Goal: Contribute content: Contribute content

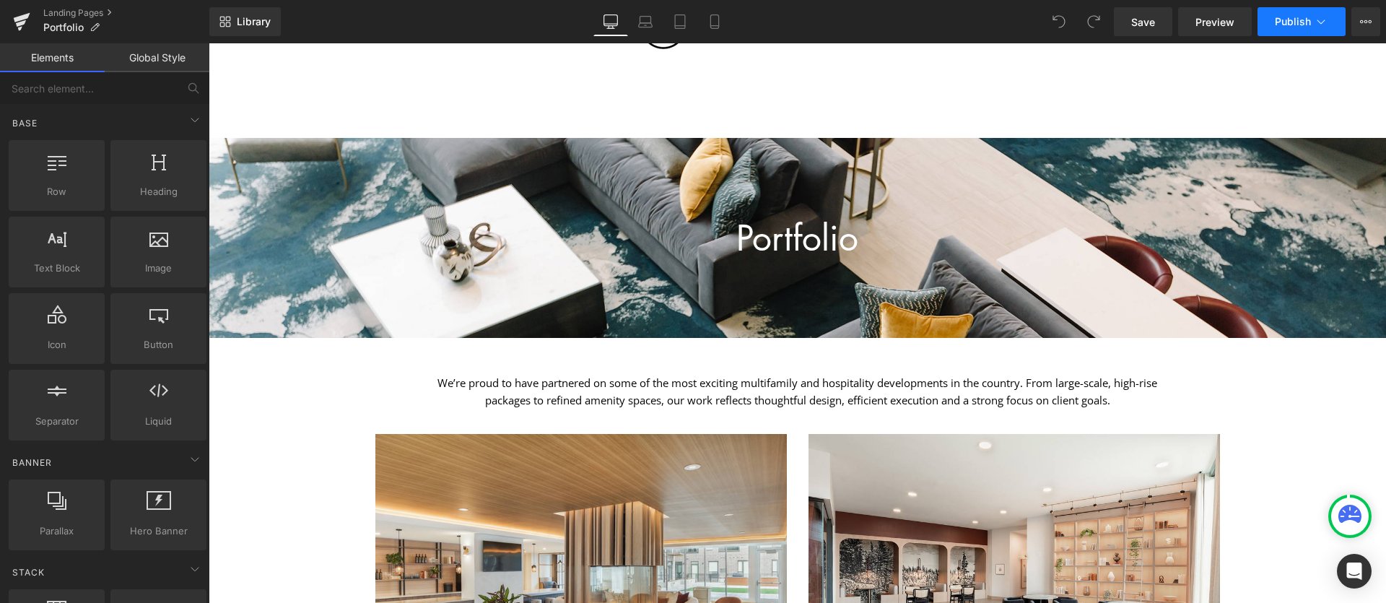
scroll to position [110, 0]
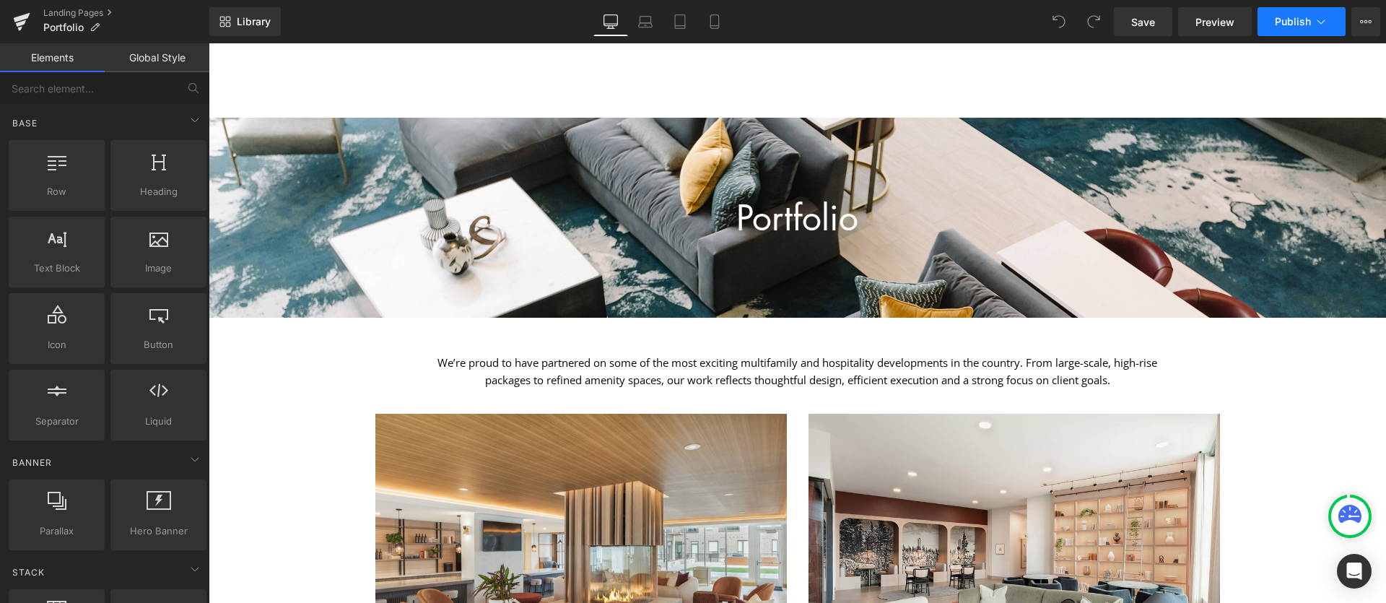
click at [1305, 16] on span "Publish" at bounding box center [1293, 22] width 36 height 12
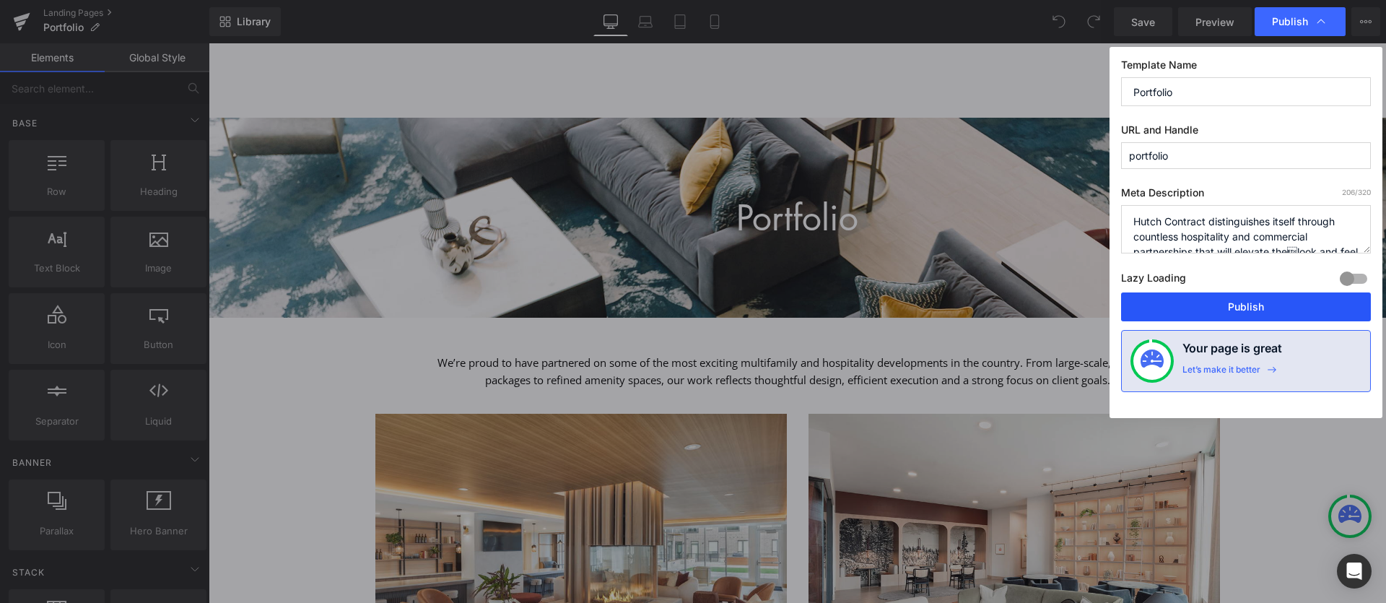
click at [1251, 312] on button "Publish" at bounding box center [1246, 306] width 250 height 29
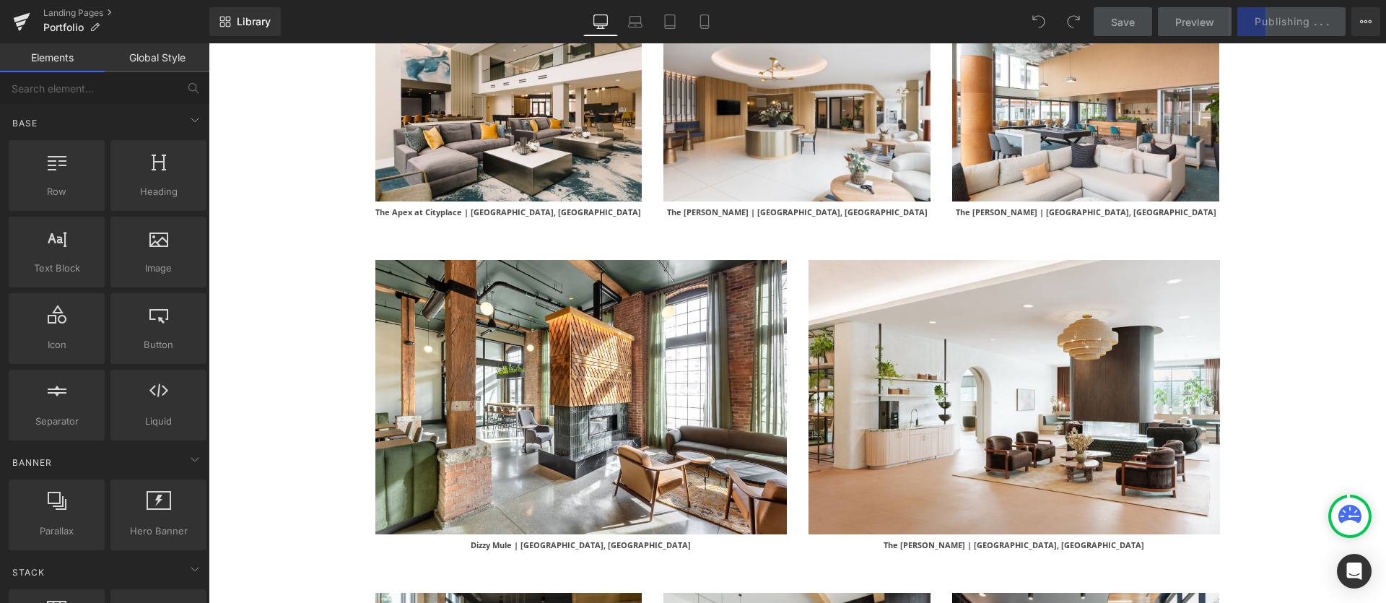
scroll to position [886, 0]
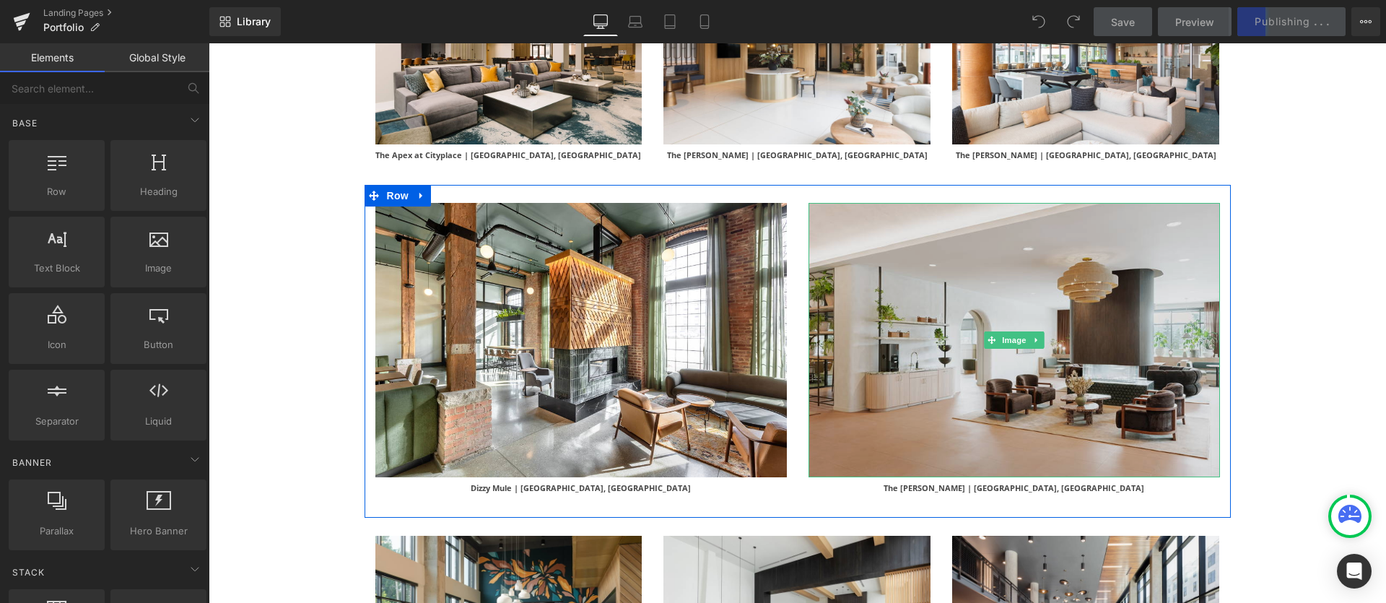
click at [1002, 292] on img at bounding box center [1015, 340] width 412 height 274
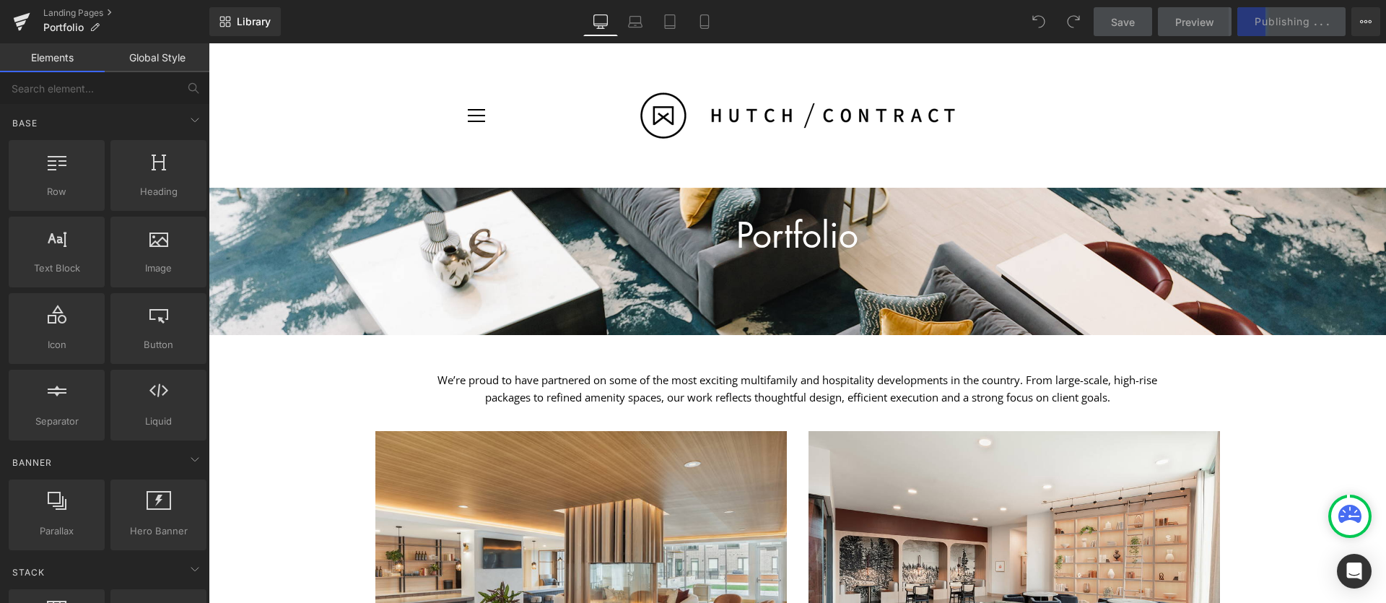
scroll to position [0, 0]
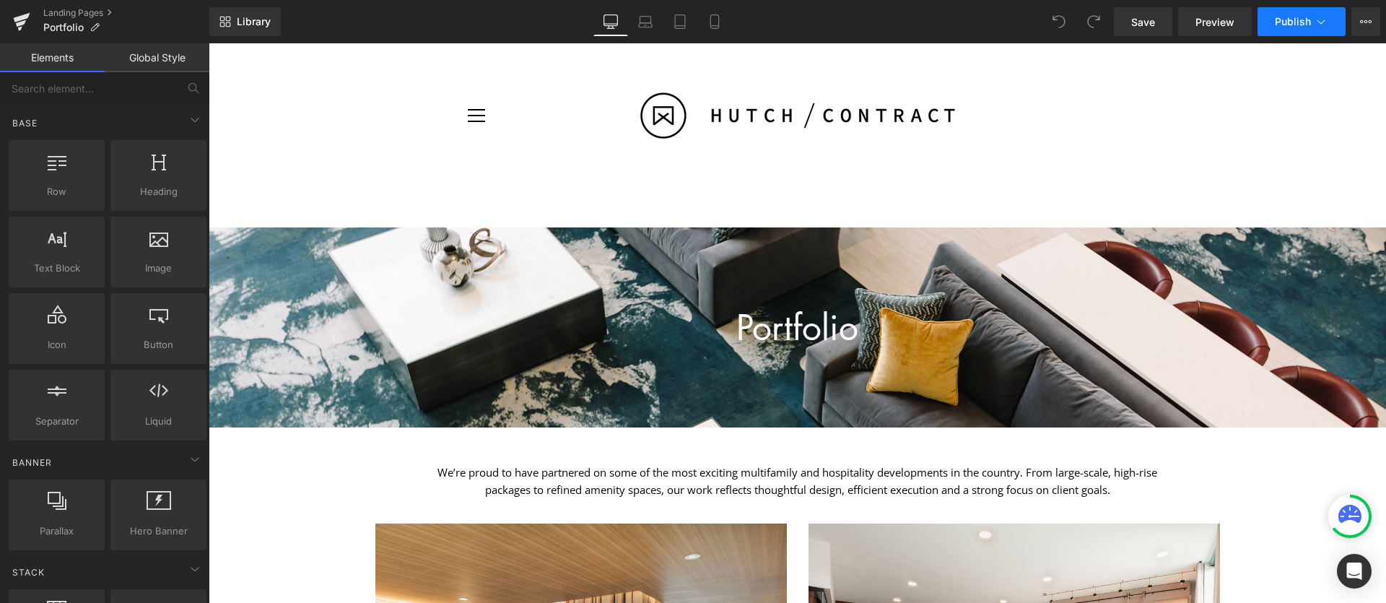
click at [1299, 34] on button "Publish" at bounding box center [1302, 21] width 88 height 29
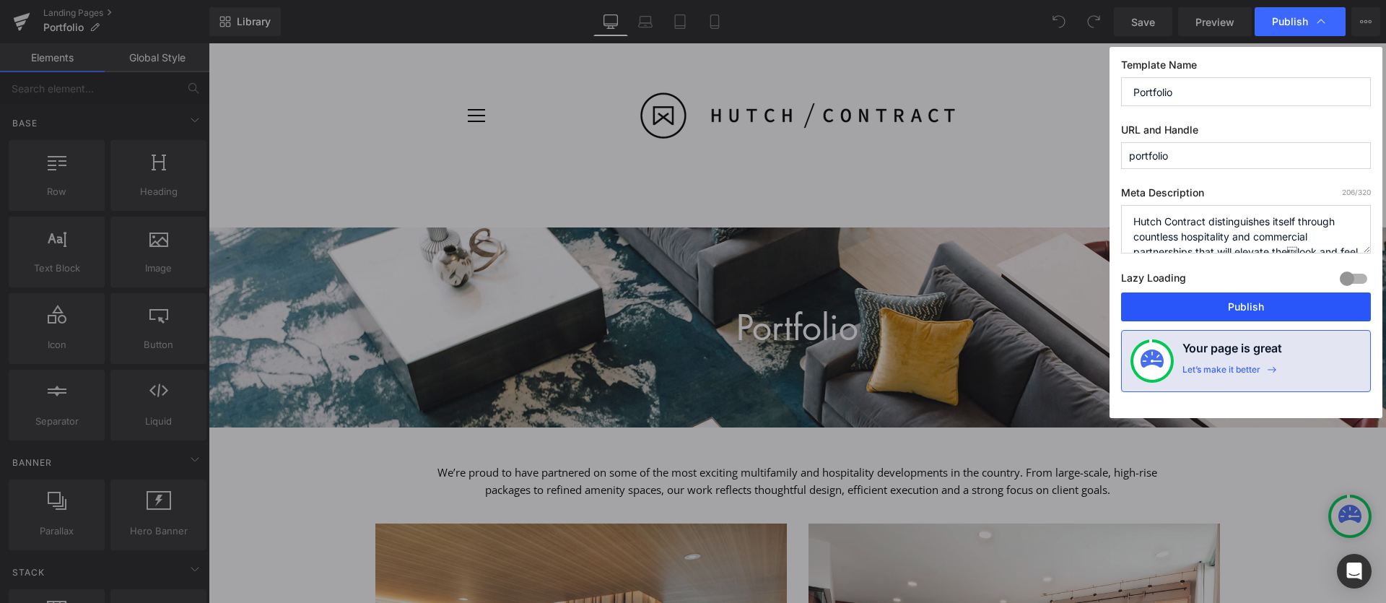
click at [1238, 304] on button "Publish" at bounding box center [1246, 306] width 250 height 29
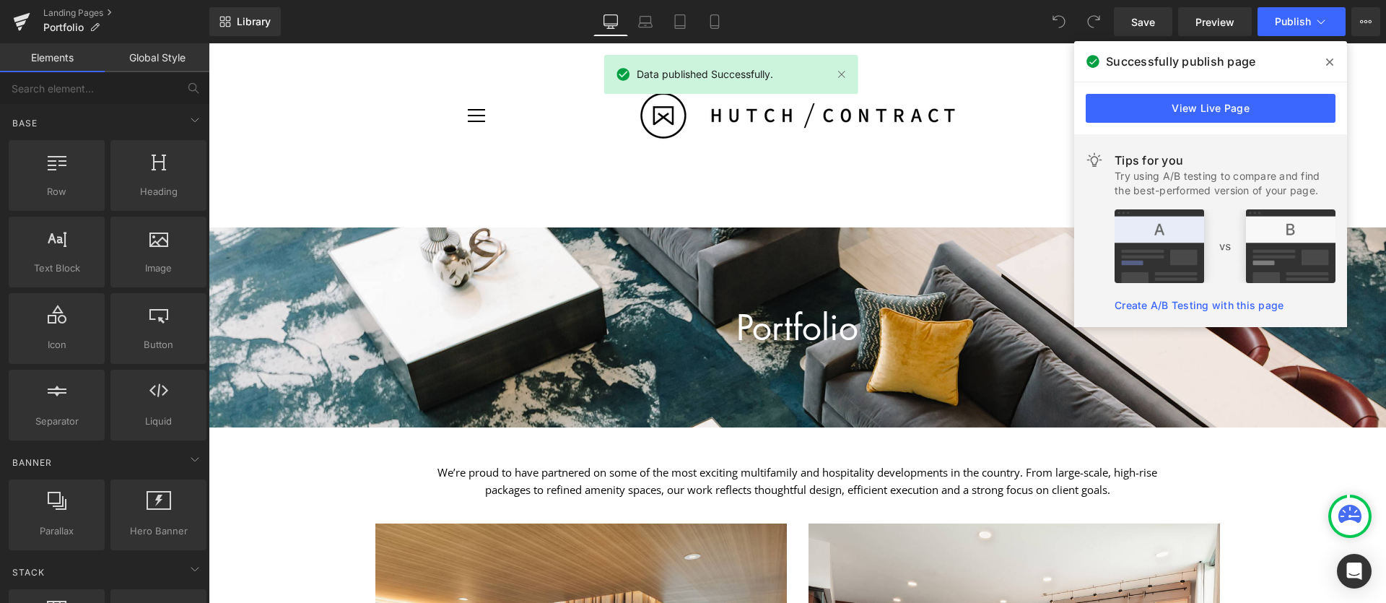
drag, startPoint x: 1337, startPoint y: 57, endPoint x: 1125, endPoint y: 14, distance: 216.5
click at [1337, 57] on span at bounding box center [1330, 62] width 23 height 23
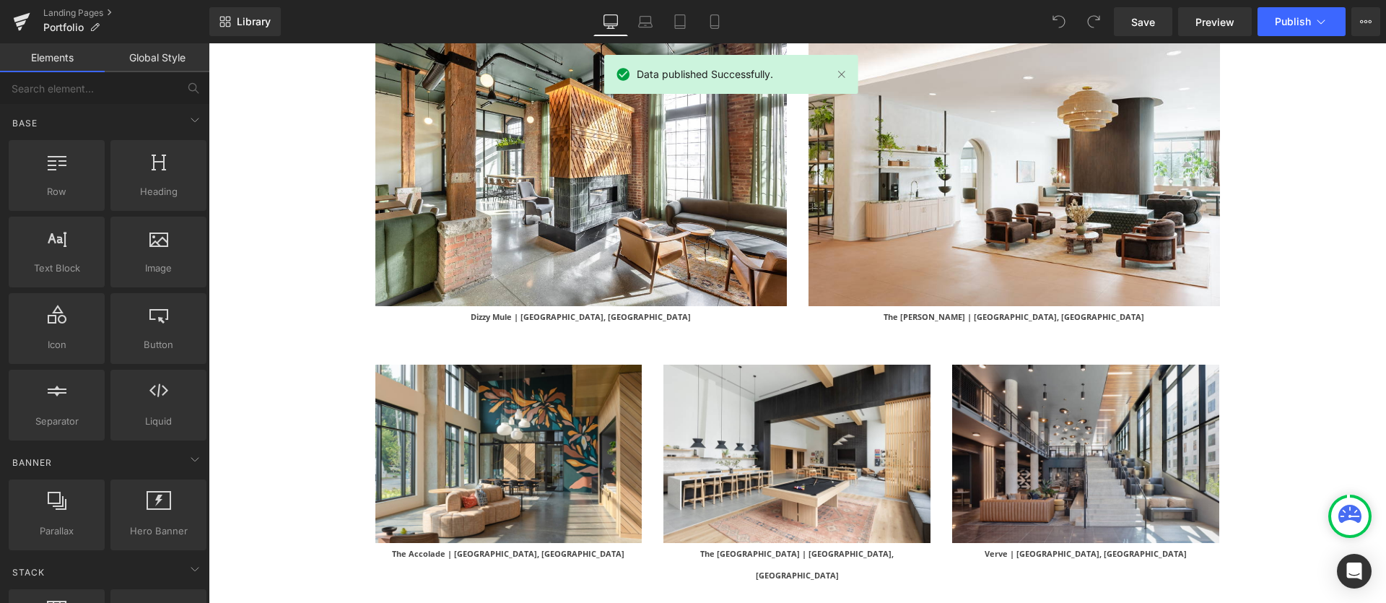
scroll to position [1079, 0]
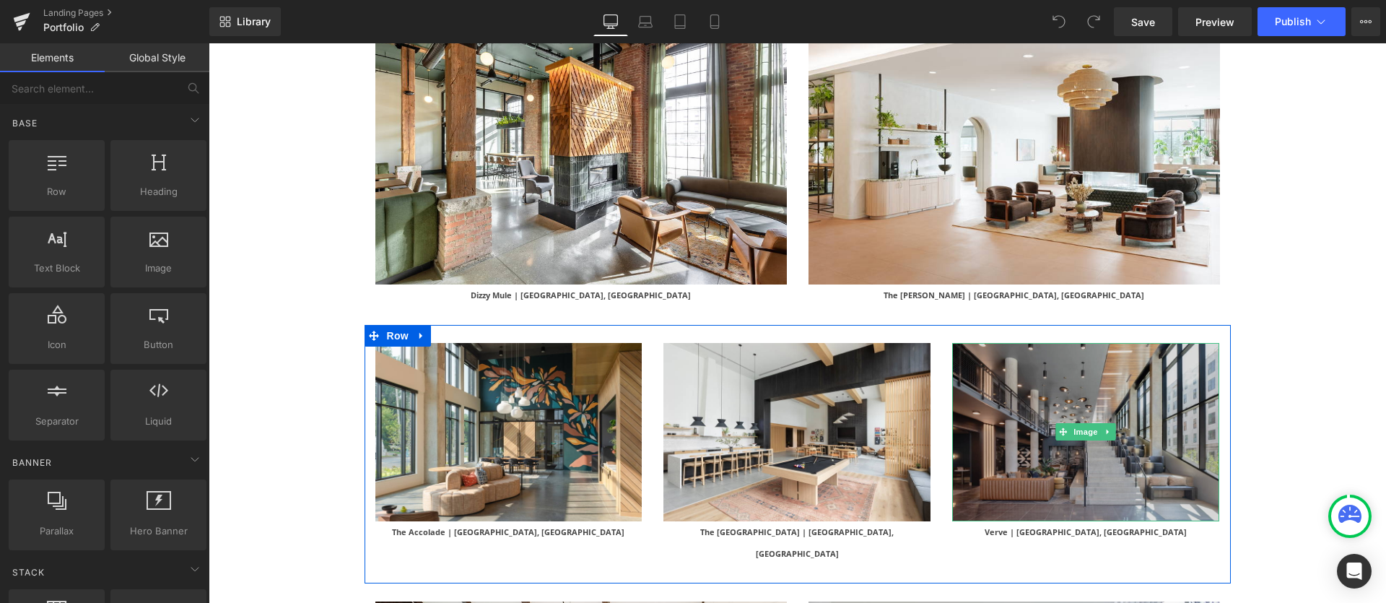
click at [1064, 360] on img at bounding box center [1085, 432] width 267 height 178
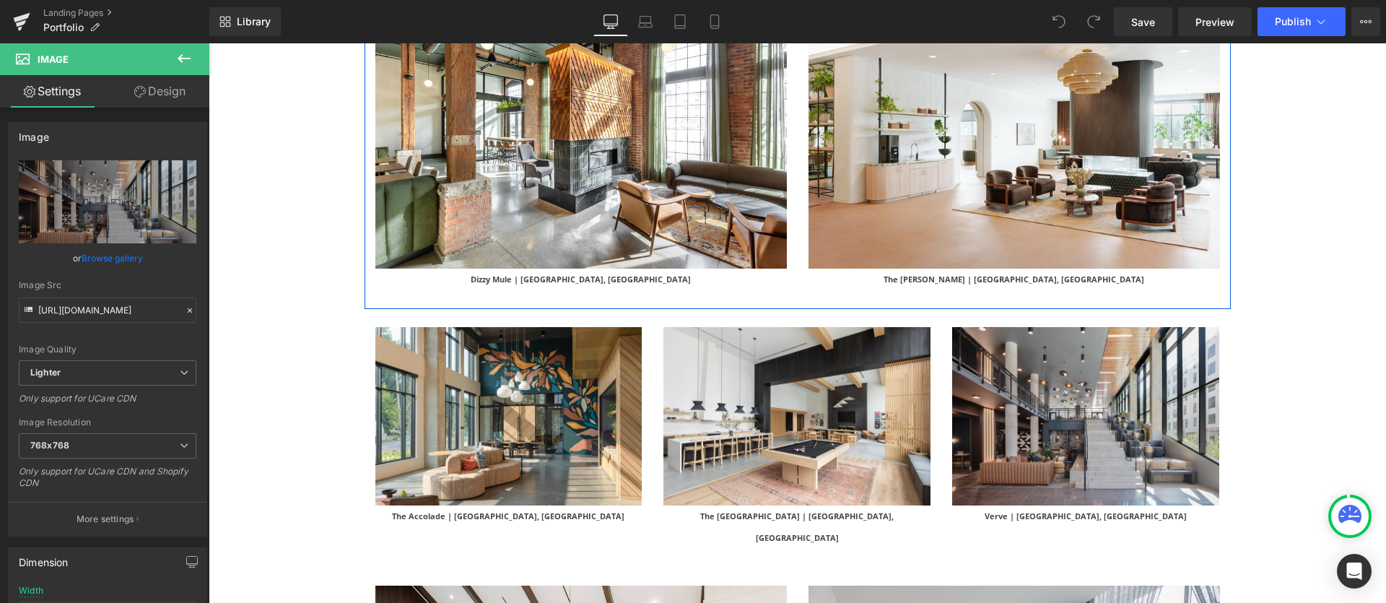
scroll to position [1100, 0]
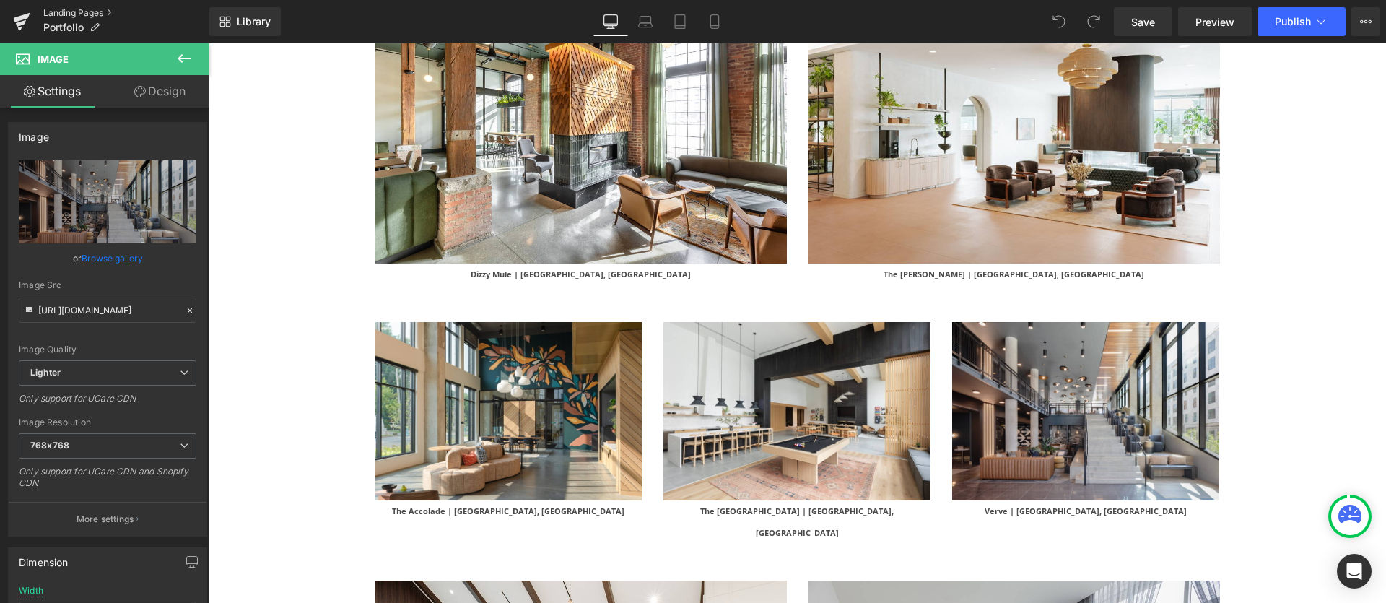
click at [78, 11] on link "Landing Pages" at bounding box center [126, 13] width 166 height 12
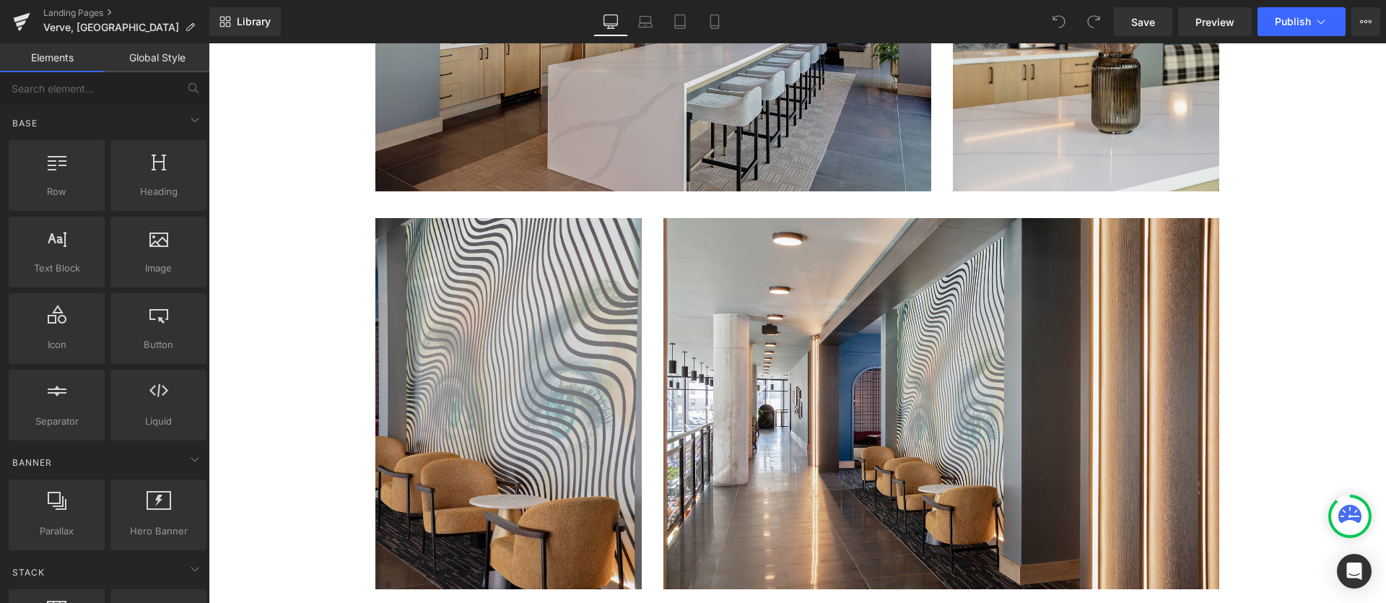
scroll to position [2131, 0]
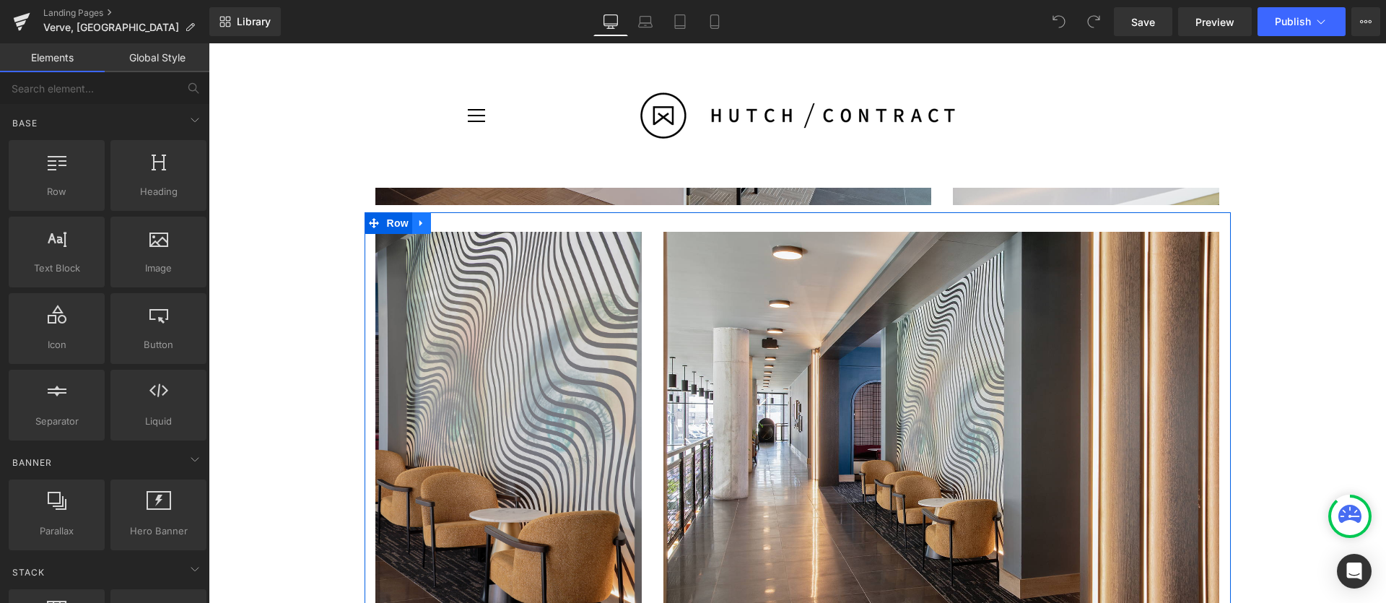
click at [420, 224] on icon at bounding box center [421, 223] width 3 height 6
click at [440, 225] on icon at bounding box center [440, 223] width 10 height 10
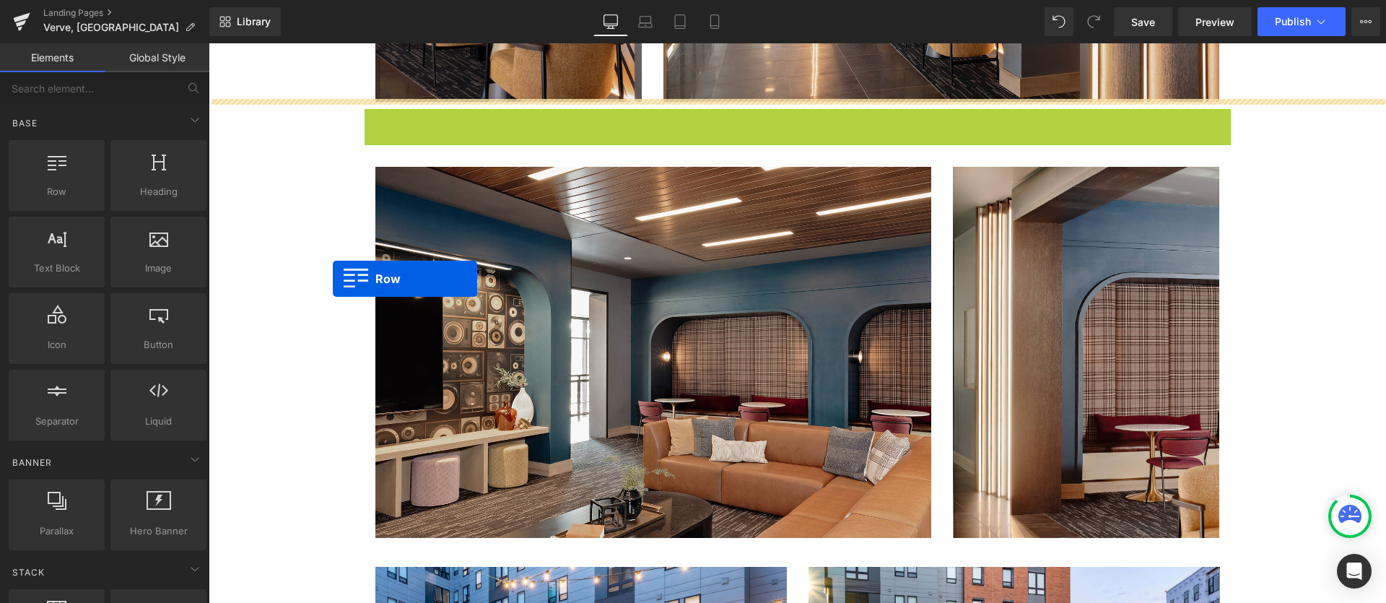
scroll to position [2655, 0]
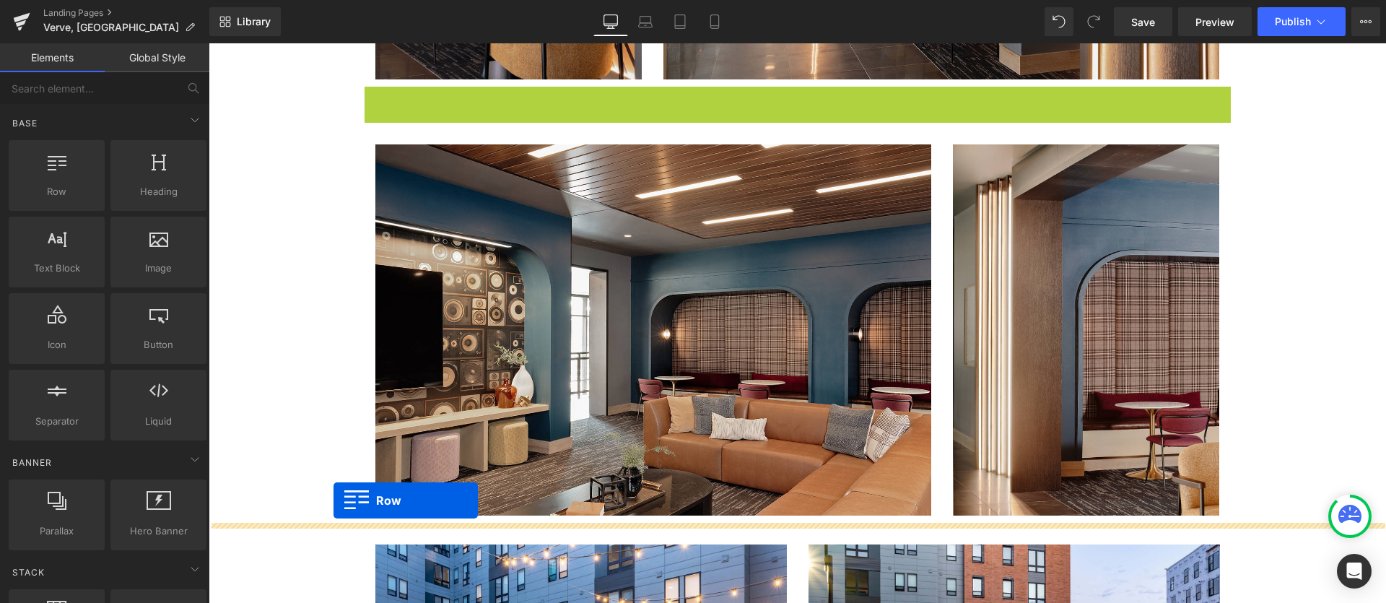
drag, startPoint x: 377, startPoint y: 113, endPoint x: 334, endPoint y: 500, distance: 390.2
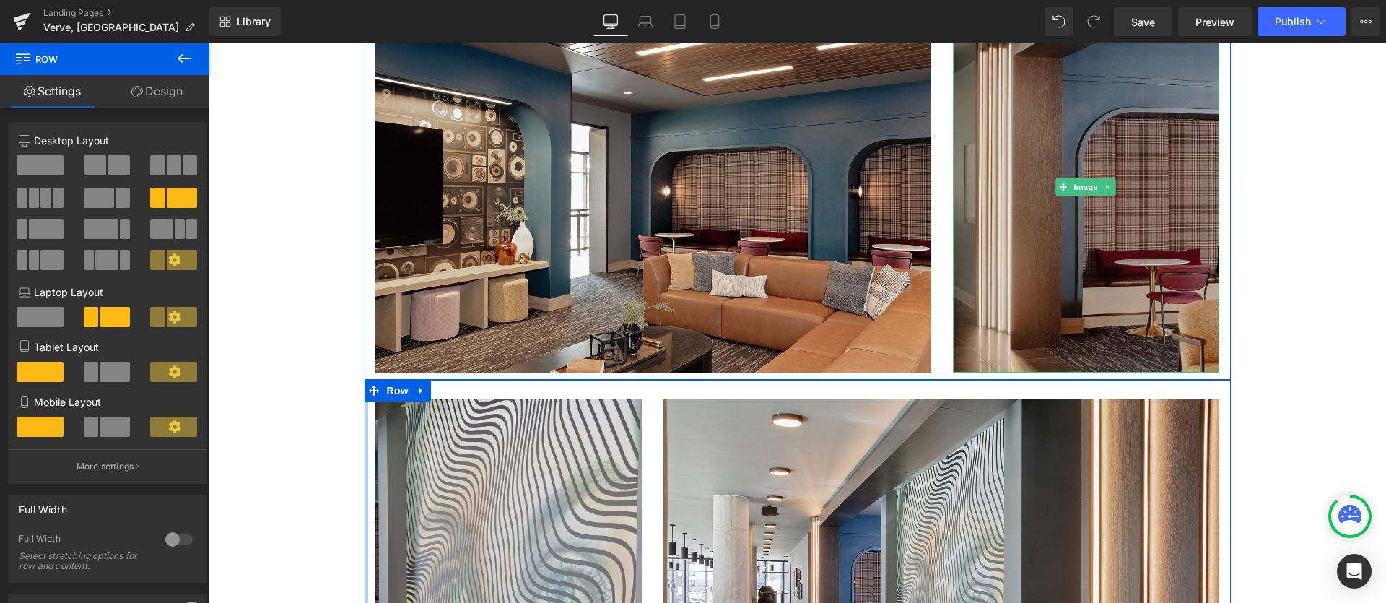
scroll to position [2767, 0]
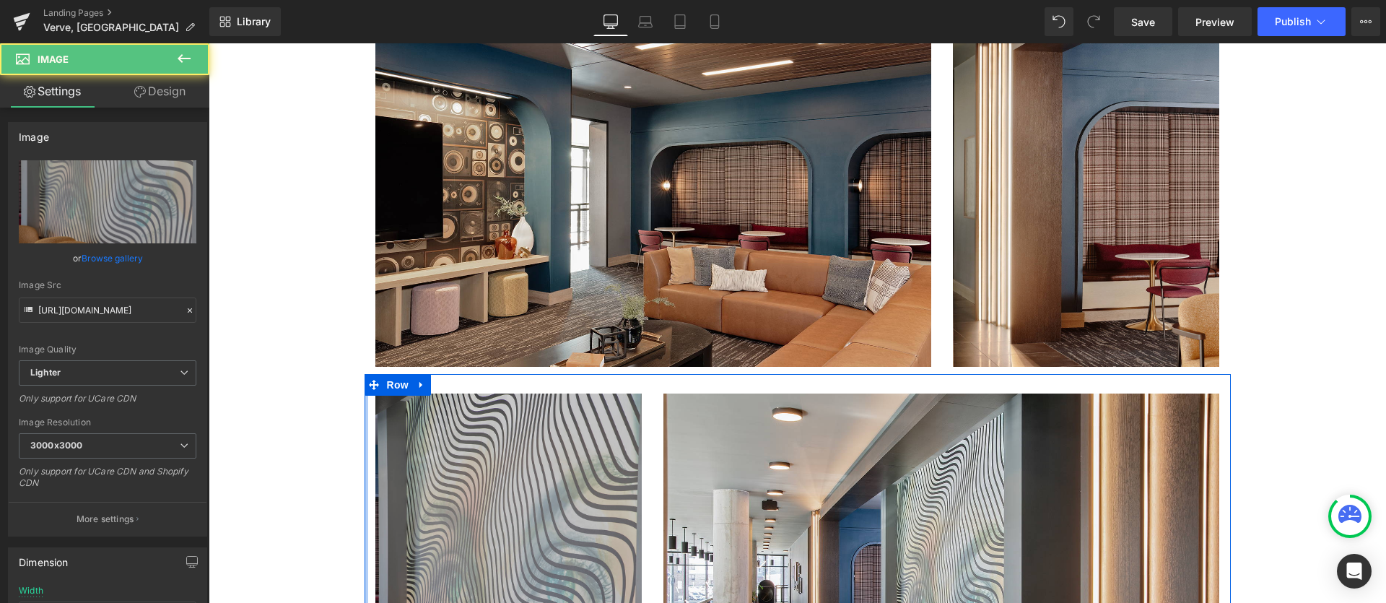
click at [589, 467] on img at bounding box center [509, 579] width 267 height 371
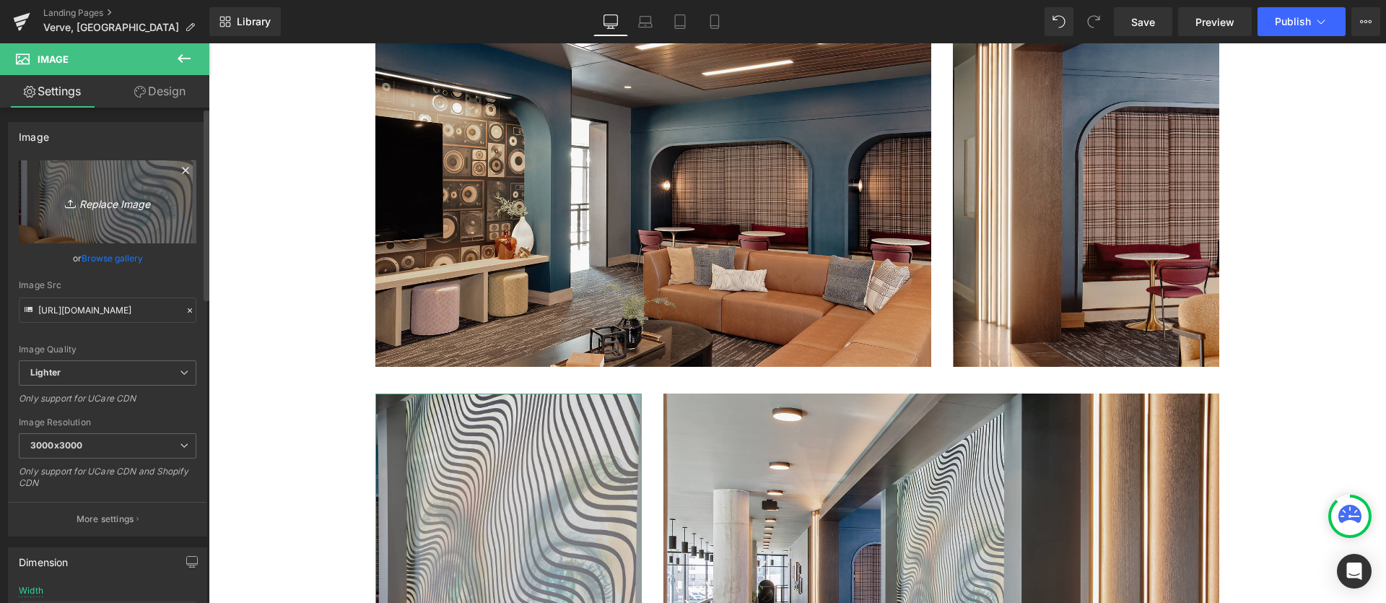
click at [101, 201] on icon "Replace Image" at bounding box center [108, 202] width 116 height 18
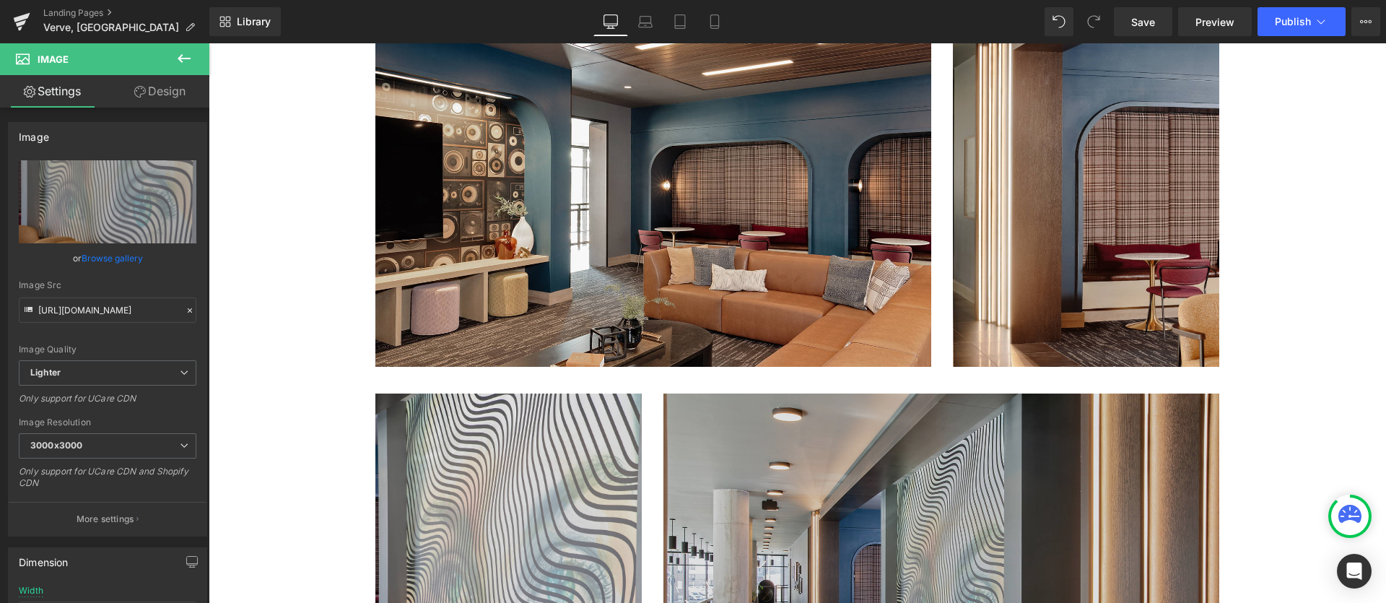
type input "C:\fakepath\Verve_Hutch (18 of 26).jpg"
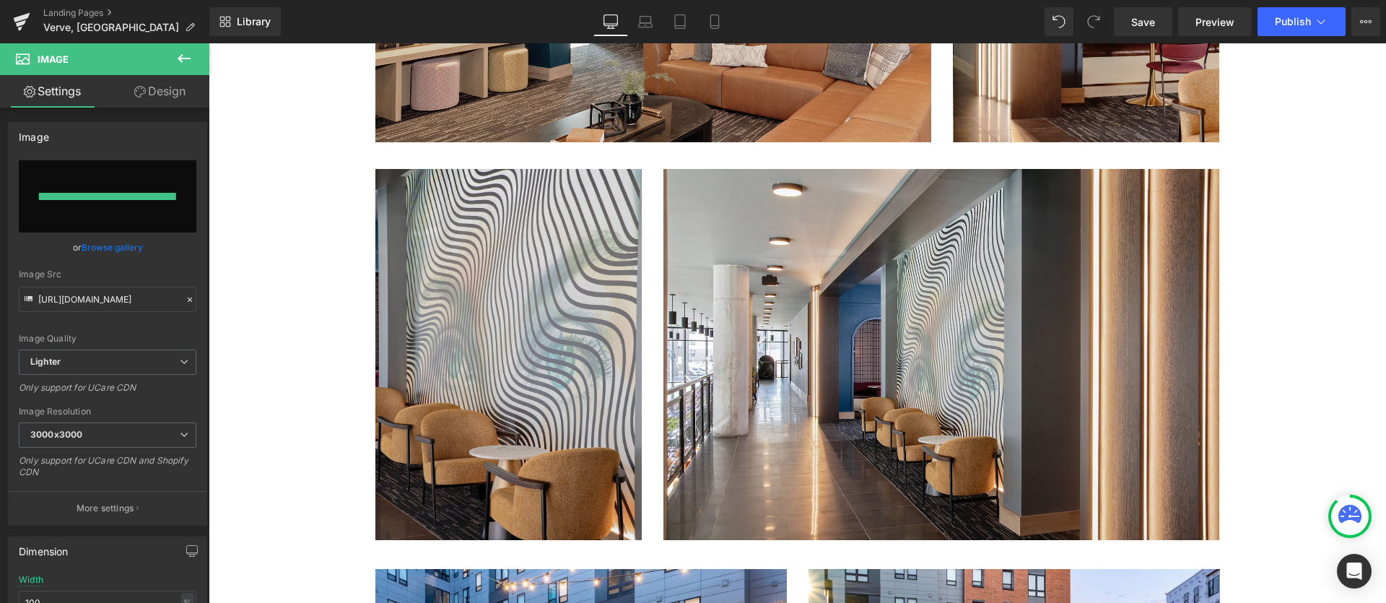
scroll to position [3006, 0]
type input "https://ucarecdn.com/e589b4a9-c2e8-41ef-aa6b-5463bcd7b9f2/-/format/auto/-/previ…"
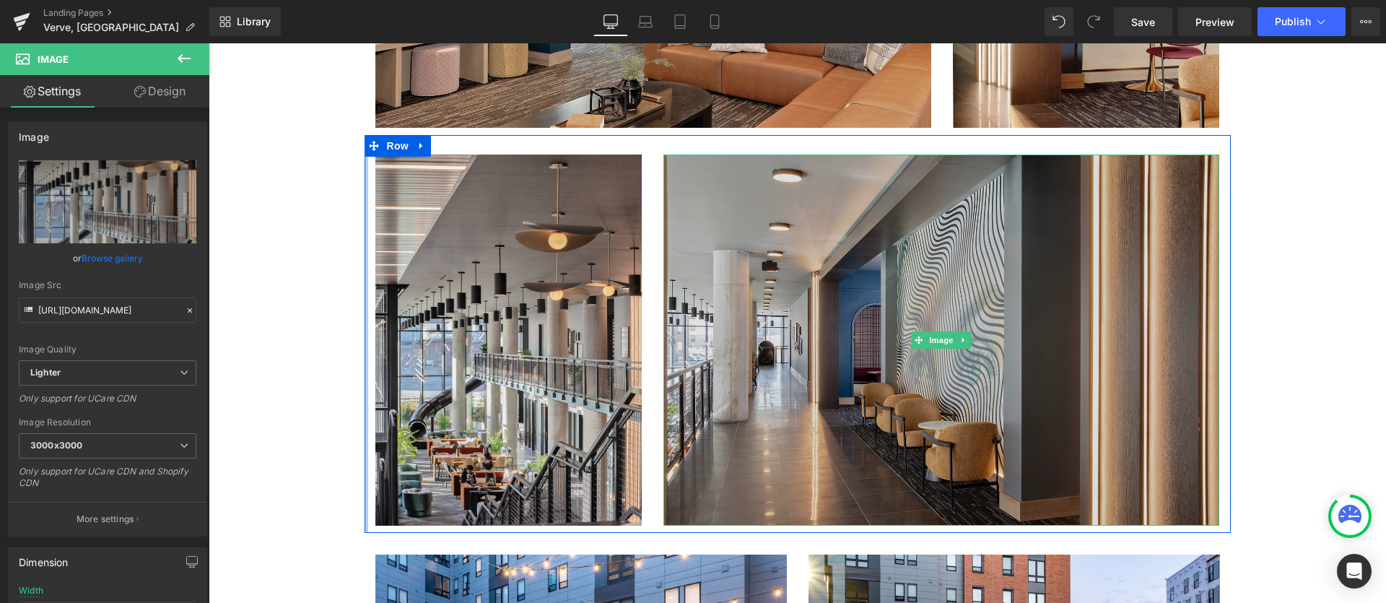
click at [1015, 479] on img at bounding box center [942, 340] width 556 height 370
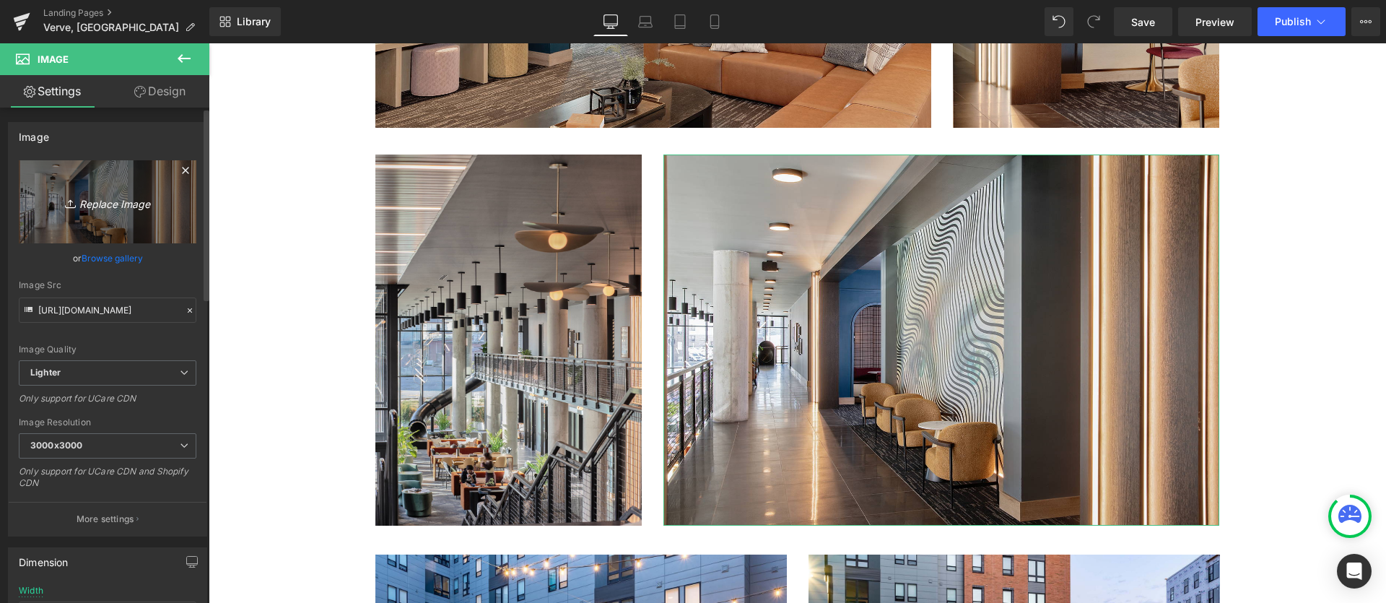
click at [113, 205] on icon "Replace Image" at bounding box center [108, 202] width 116 height 18
type input "C:\fakepath\Verve_Hutch (13 of 26).jpg"
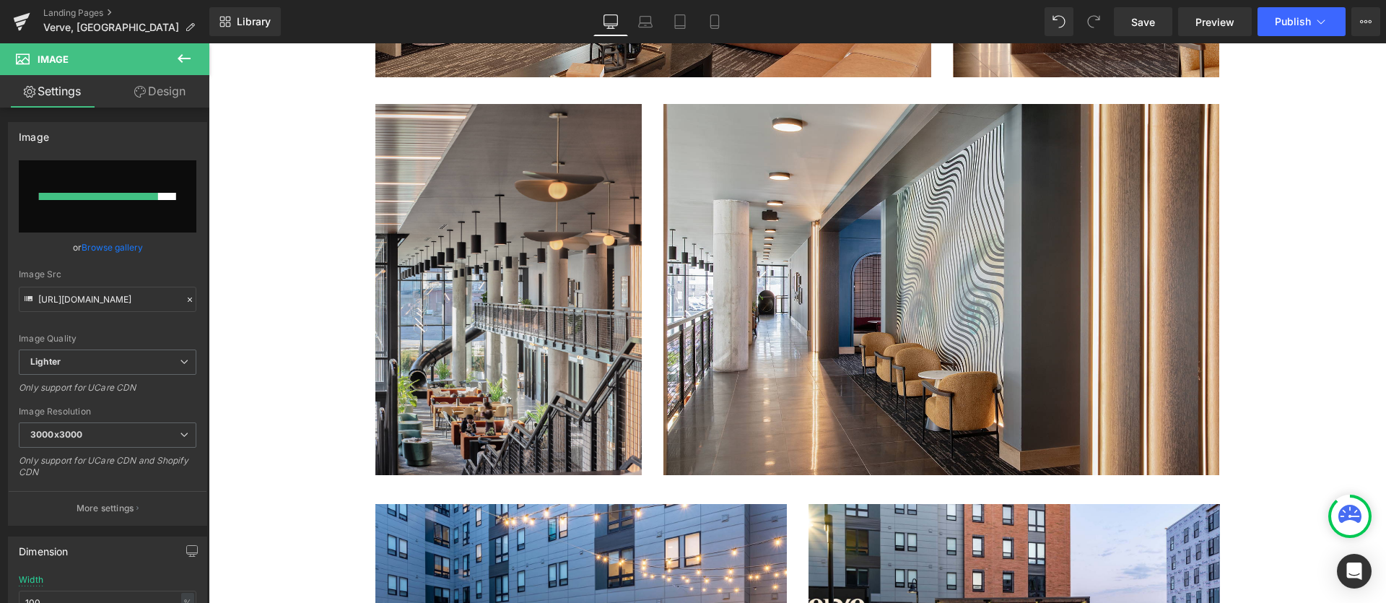
scroll to position [3086, 0]
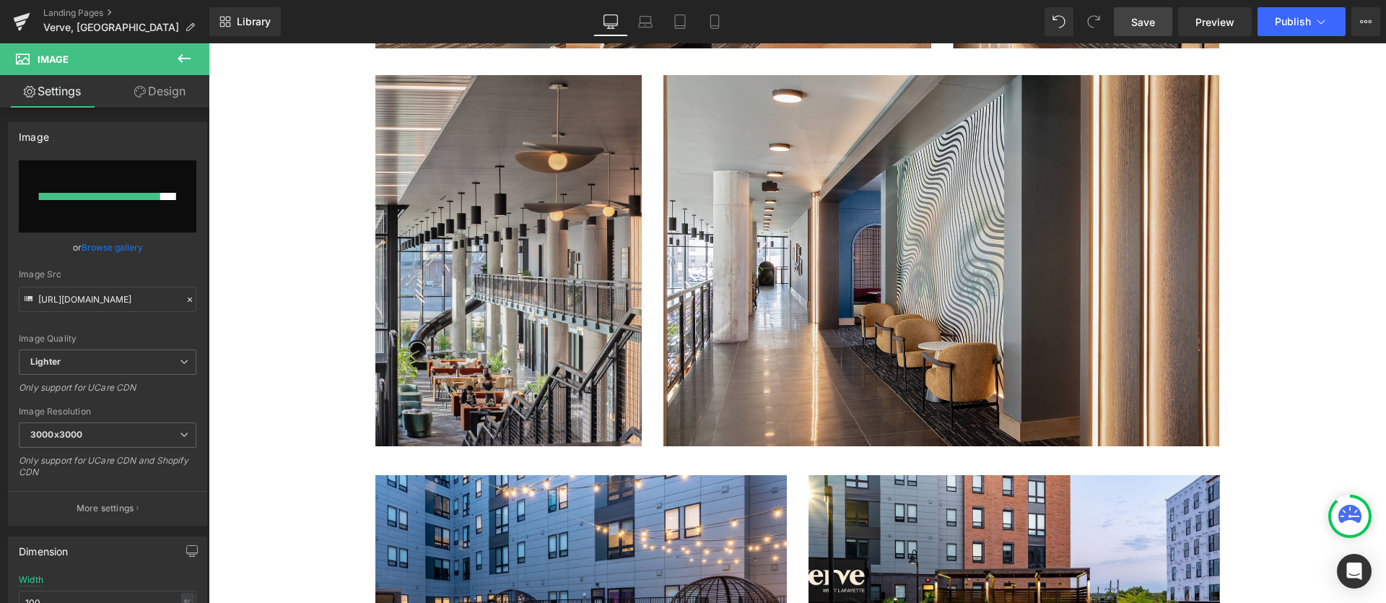
click at [1144, 35] on link "Save" at bounding box center [1143, 21] width 58 height 29
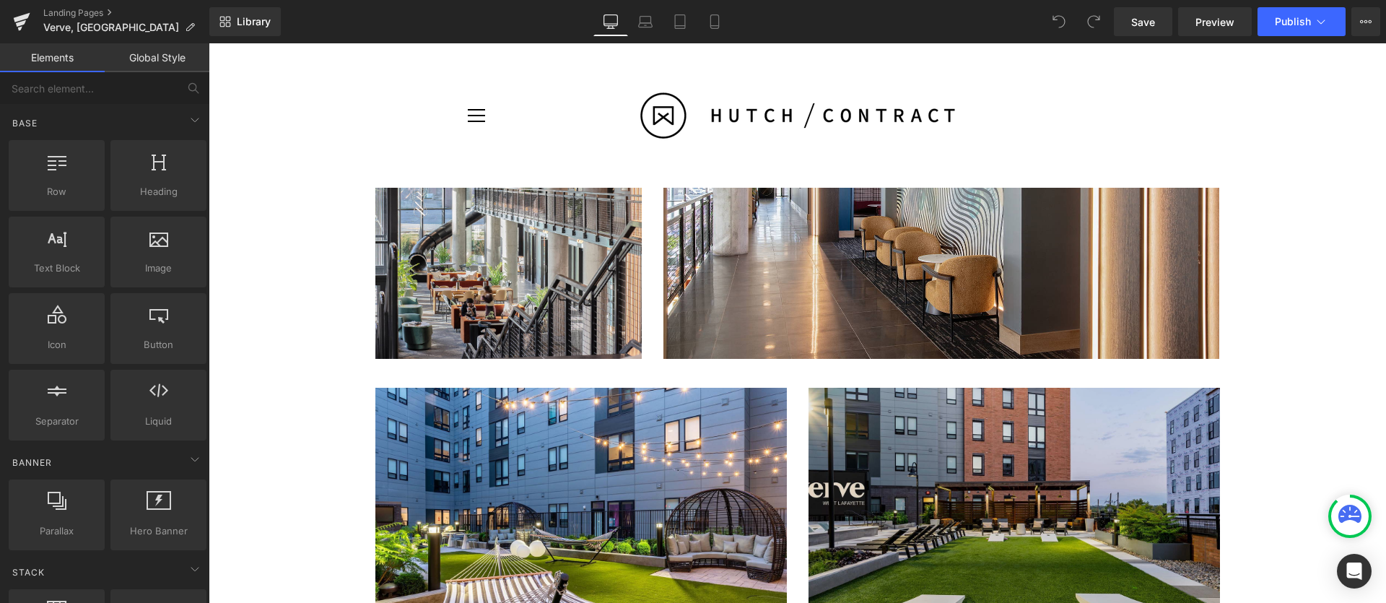
scroll to position [3052, 0]
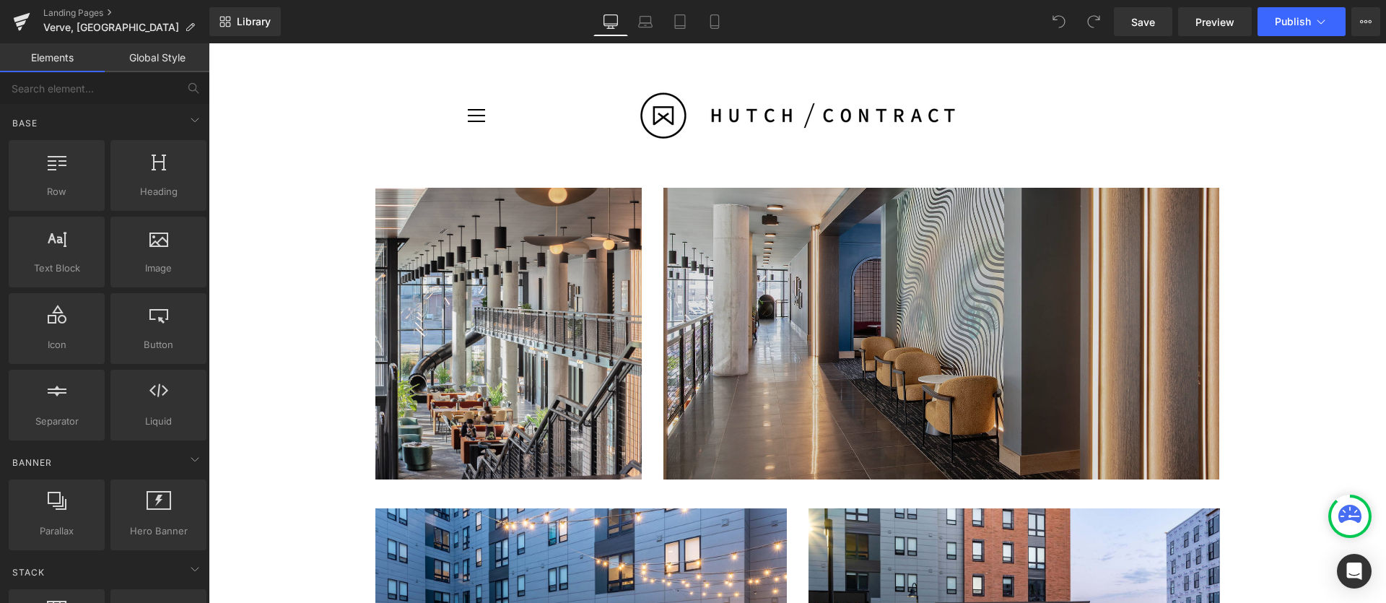
drag, startPoint x: 820, startPoint y: 368, endPoint x: 807, endPoint y: 369, distance: 12.3
click at [819, 368] on img at bounding box center [942, 293] width 556 height 370
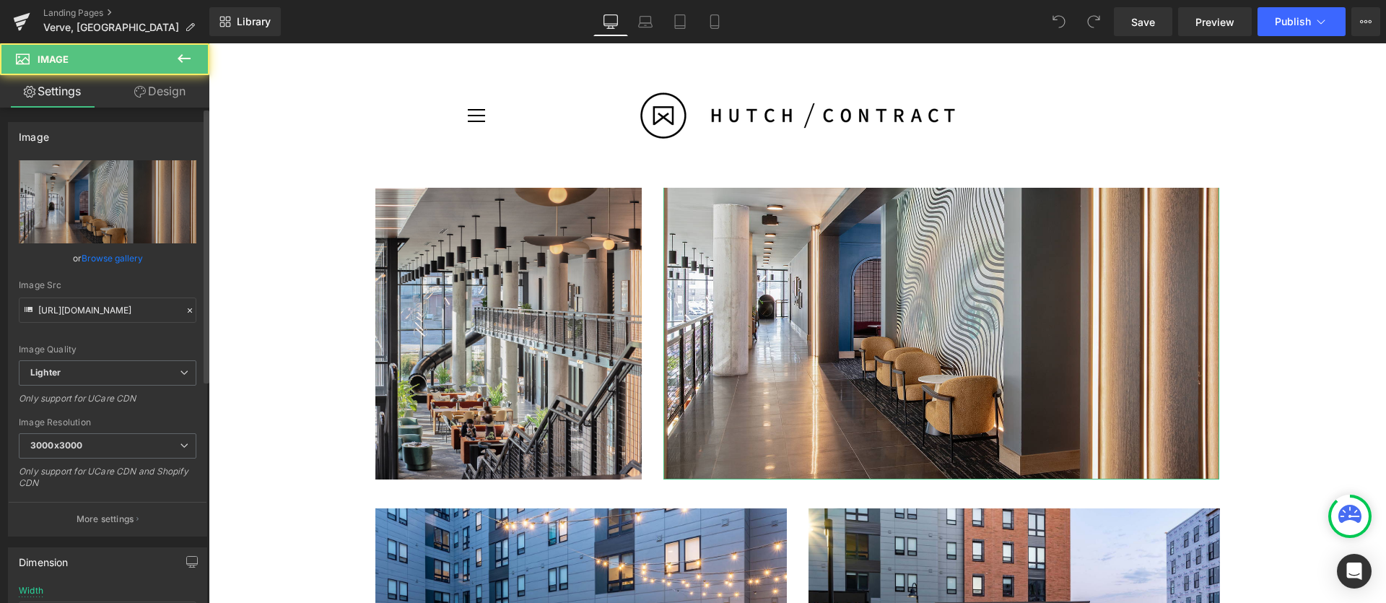
click at [114, 248] on link "Browse gallery" at bounding box center [112, 258] width 61 height 25
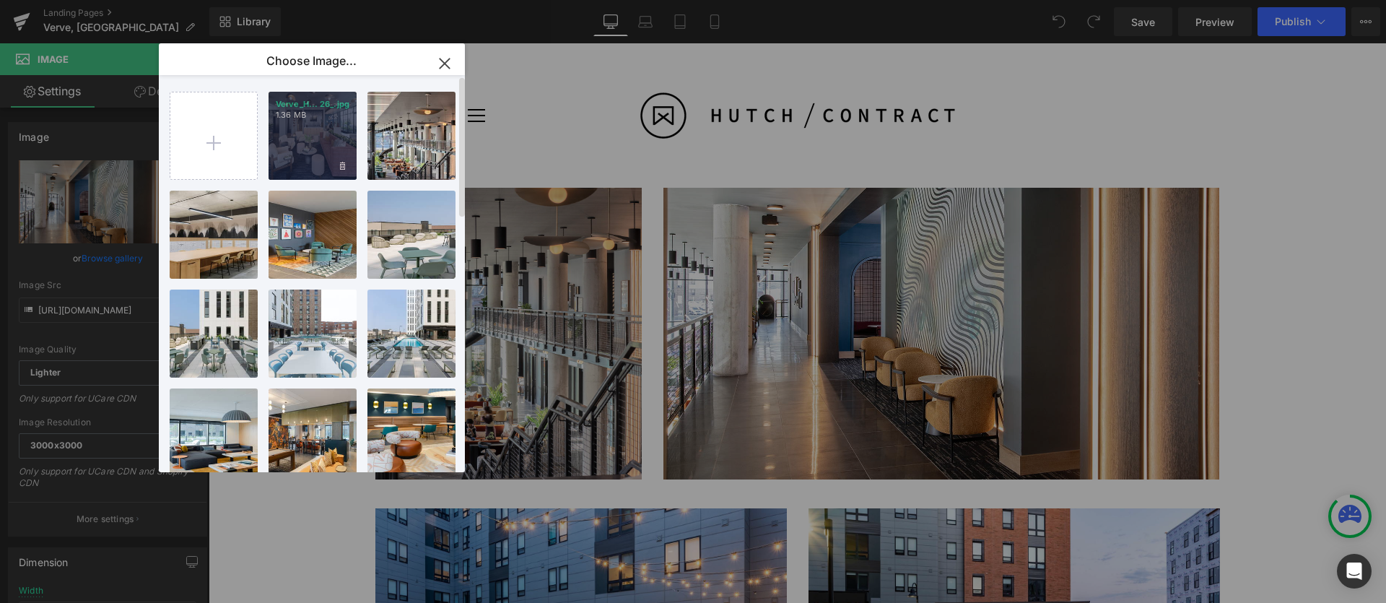
click at [320, 144] on div "Verve_H... 26_.jpg 1.36 MB" at bounding box center [313, 136] width 88 height 88
type input "https://ucarecdn.com/53f2b698-e1df-43a0-8b70-dfe4c4d4aa65/-/format/auto/-/previ…"
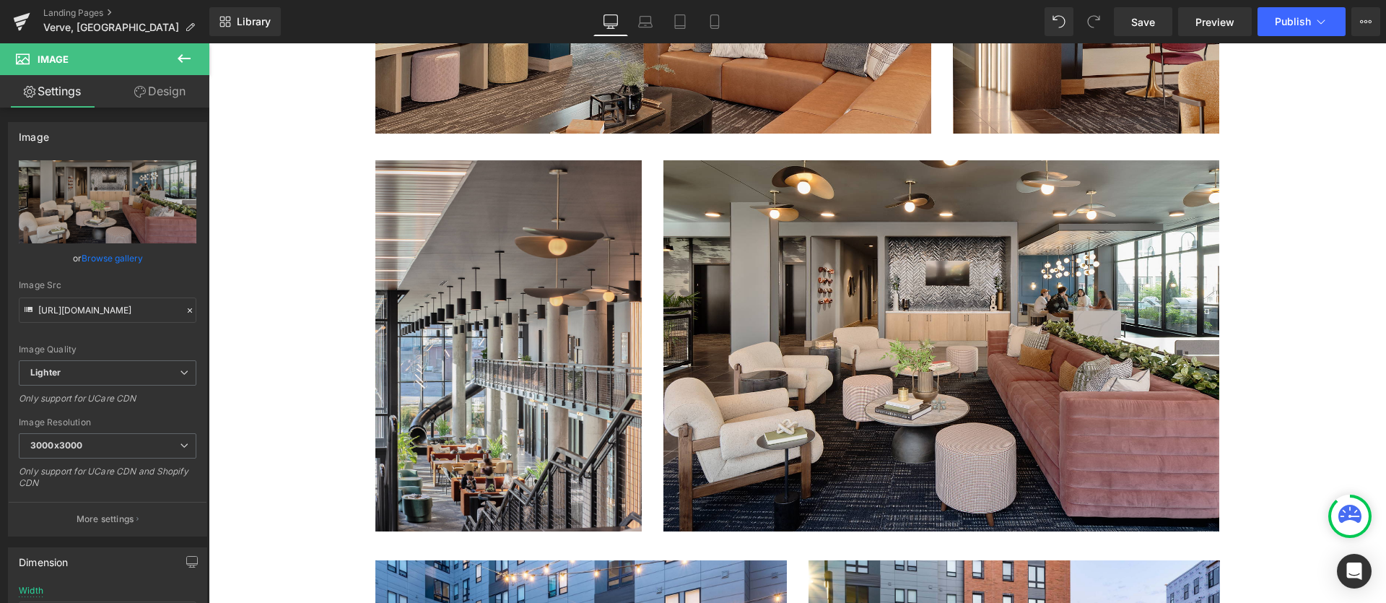
scroll to position [3043, 0]
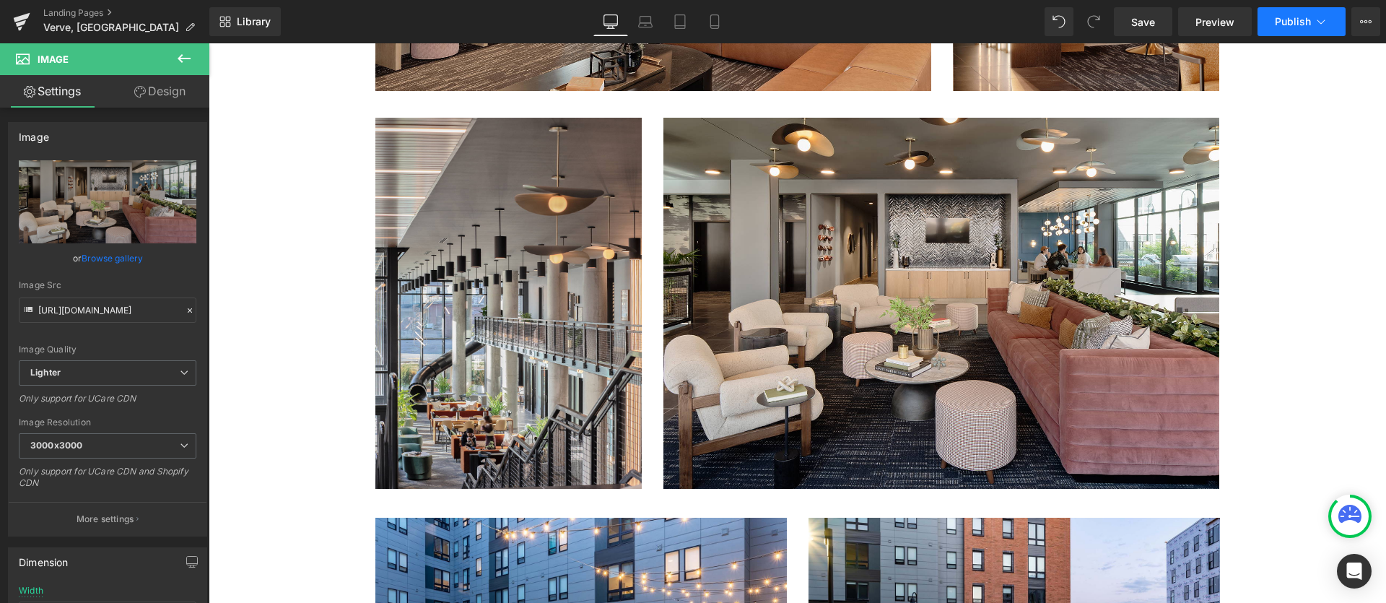
click at [1303, 22] on span "Publish" at bounding box center [1293, 22] width 36 height 12
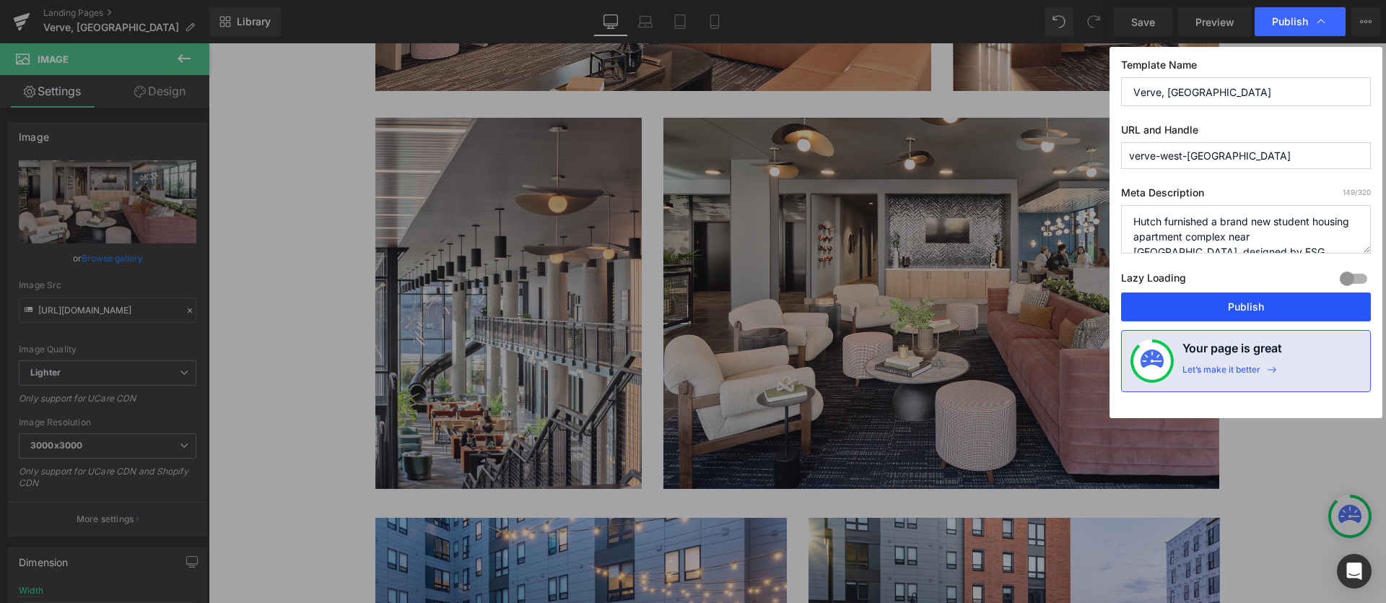
click at [1278, 302] on button "Publish" at bounding box center [1246, 306] width 250 height 29
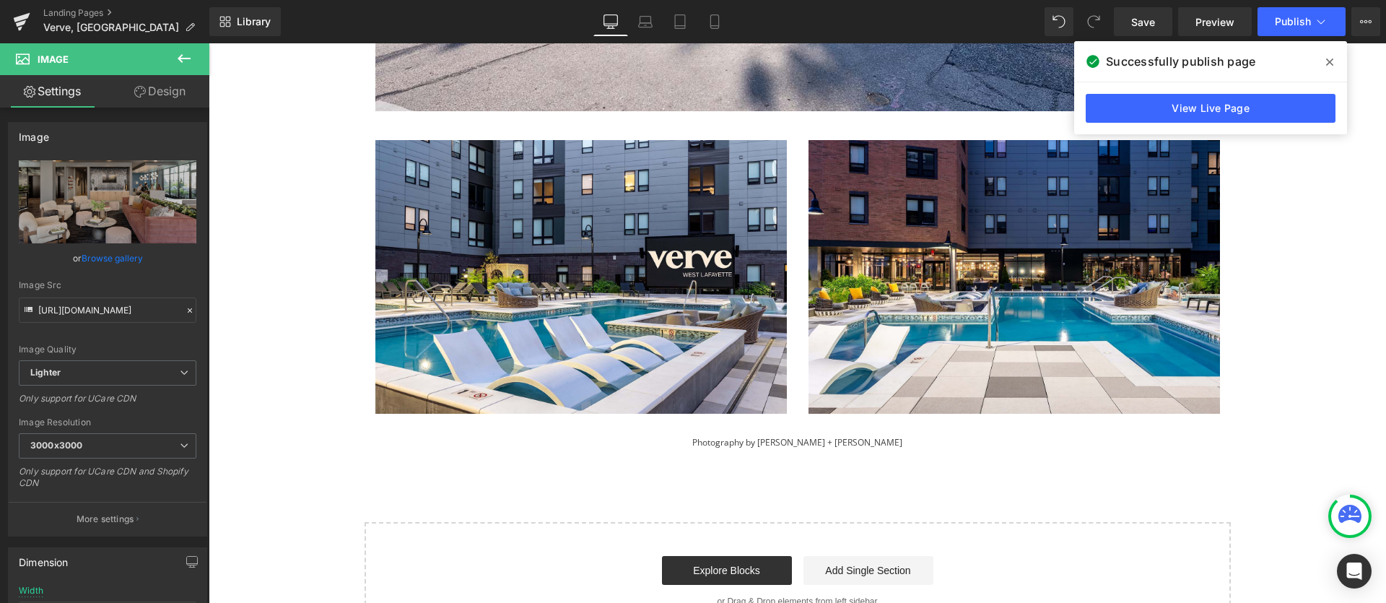
scroll to position [4317, 0]
